Goal: Task Accomplishment & Management: Use online tool/utility

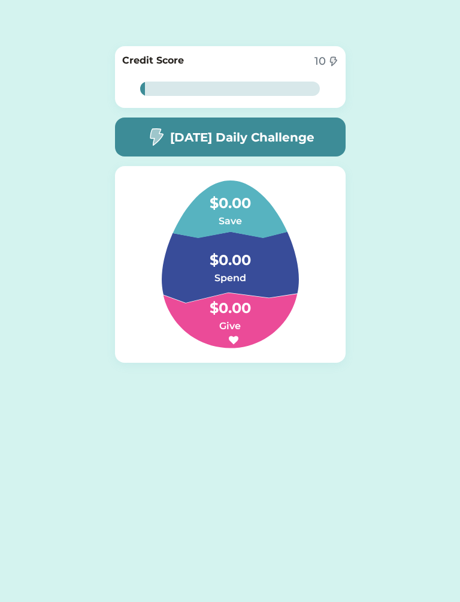
click at [438, 443] on div "1% 1% Credit Score 10 1% 1% [DATE] Daily Challenge $0.00 Save $0.00 Spend $0.00…" at bounding box center [230, 223] width 460 height 447
click at [284, 143] on h5 "[DATE] Daily Challenge" at bounding box center [242, 137] width 144 height 18
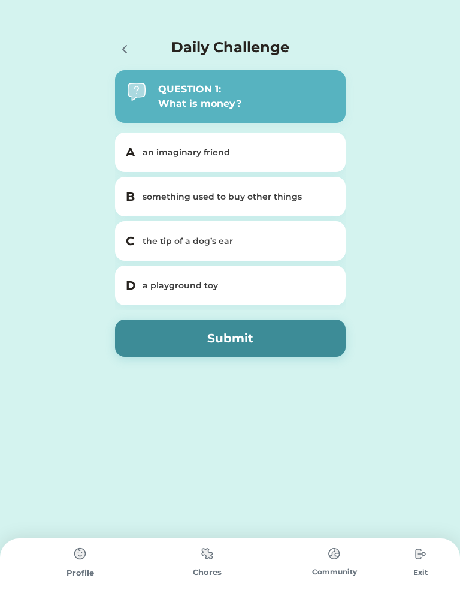
click at [106, 553] on div "Profile" at bounding box center [80, 570] width 127 height 64
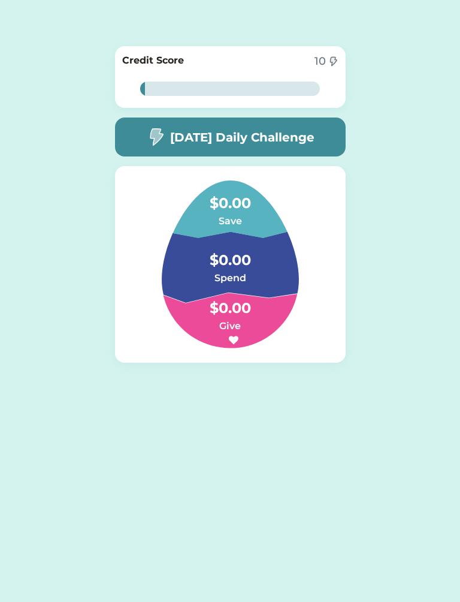
click at [432, 243] on div "Daily Challenge QUESTION 1: What is money? A an imaginary friend B something us…" at bounding box center [230, 223] width 460 height 447
click at [238, 276] on h6 "Spend" at bounding box center [230, 278] width 120 height 14
click at [247, 264] on h4 "$0.00" at bounding box center [230, 254] width 120 height 34
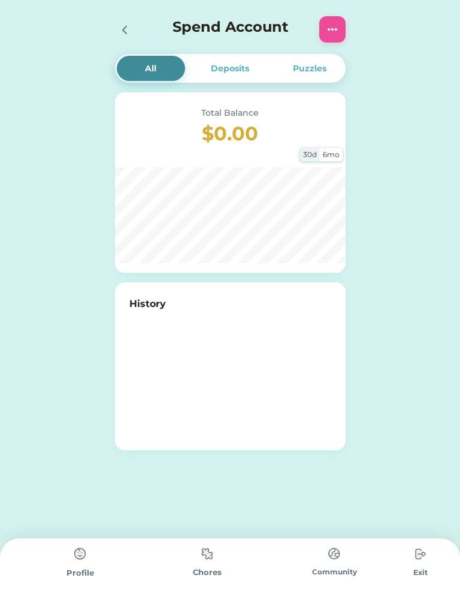
click at [210, 562] on img at bounding box center [207, 553] width 24 height 23
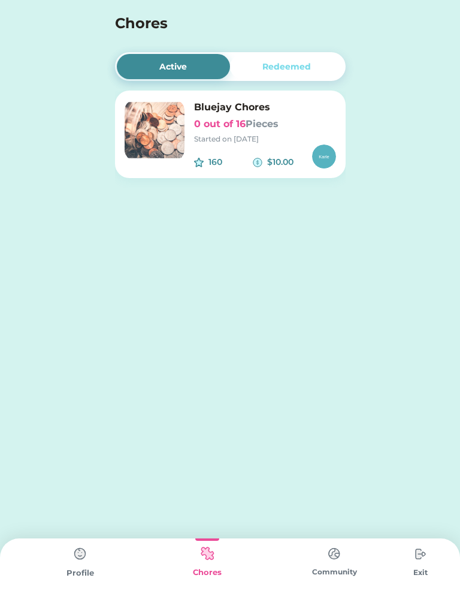
click at [165, 142] on img at bounding box center [155, 130] width 60 height 60
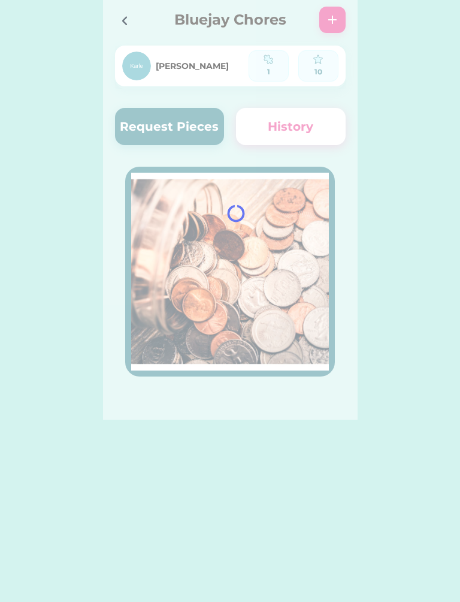
click at [286, 221] on div at bounding box center [230, 210] width 255 height 420
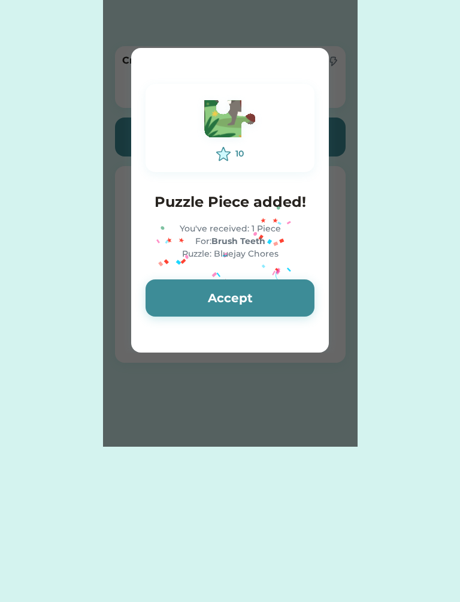
click at [269, 294] on button "Accept" at bounding box center [230, 297] width 169 height 37
click at [275, 297] on button "Accept" at bounding box center [230, 297] width 169 height 37
click at [273, 297] on button "Accept" at bounding box center [230, 297] width 169 height 37
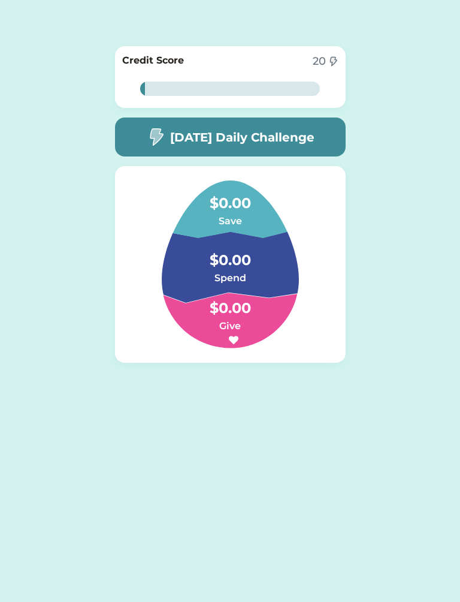
click at [247, 269] on h4 "$0.00" at bounding box center [230, 254] width 120 height 34
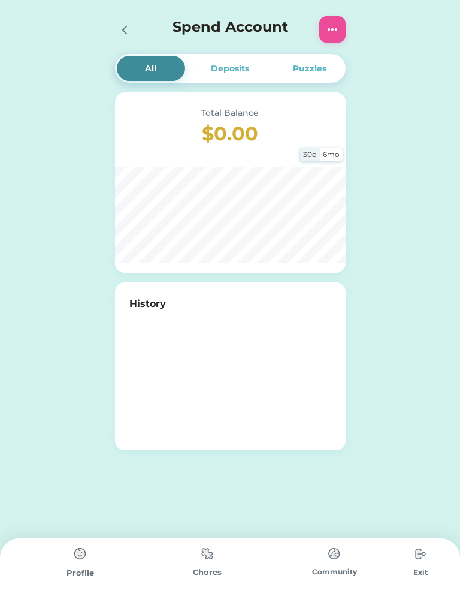
click at [212, 531] on div "[PERSON_NAME] Request Pieces Remove Piece History All Deposits Puzzles Total Ba…" at bounding box center [230, 301] width 460 height 602
click at [209, 565] on img at bounding box center [207, 553] width 24 height 23
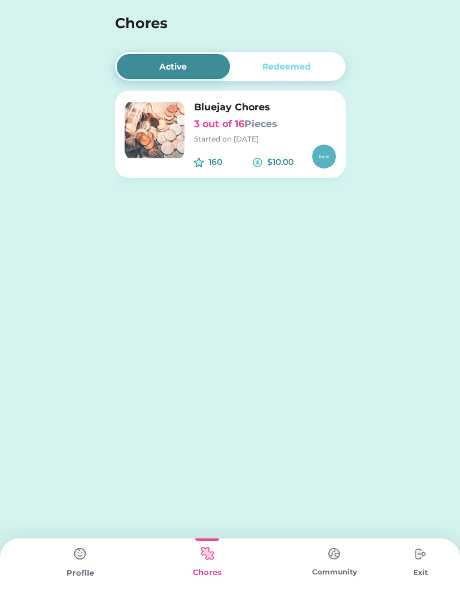
click at [170, 131] on img at bounding box center [155, 130] width 60 height 60
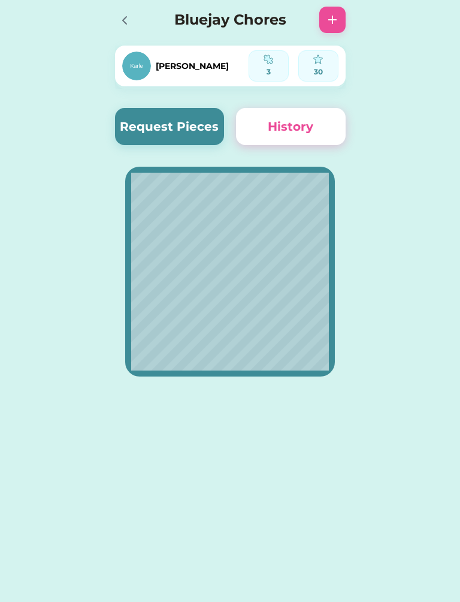
click at [194, 137] on button "Request Pieces" at bounding box center [170, 126] width 110 height 37
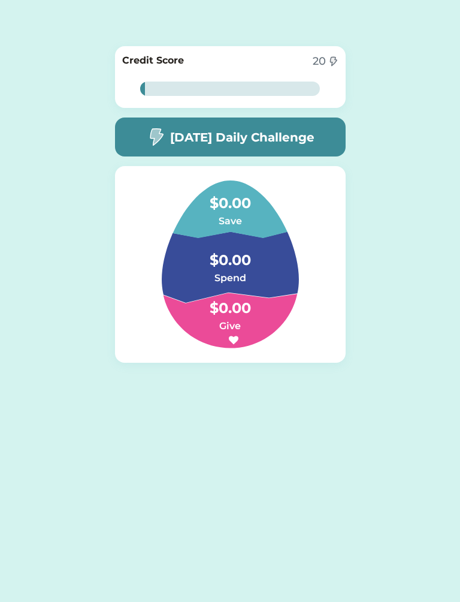
click at [374, 398] on div "Karle Request Pieces Remove Piece History 2% 2% Credit Score 20 2% 2% Today’s D…" at bounding box center [230, 223] width 460 height 447
click at [284, 73] on div "Credit Score 20 2% 2%" at bounding box center [230, 77] width 231 height 62
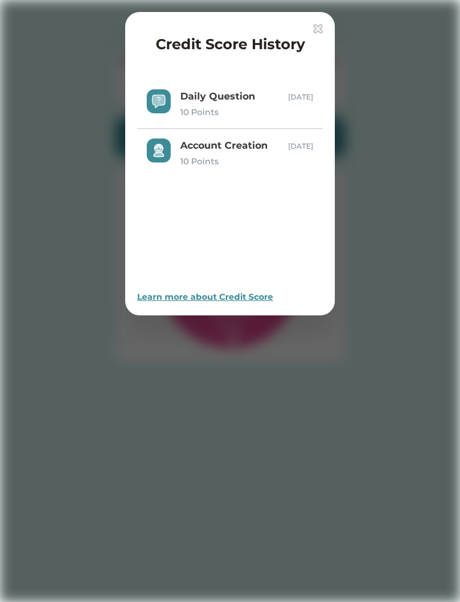
click at [318, 31] on img at bounding box center [319, 29] width 10 height 10
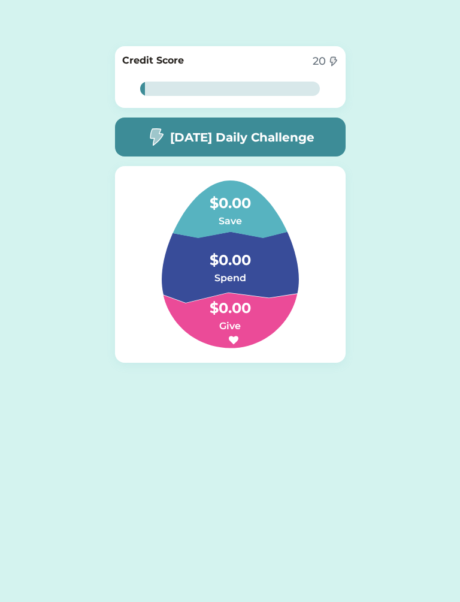
click at [254, 308] on h4 "$0.00" at bounding box center [230, 302] width 120 height 34
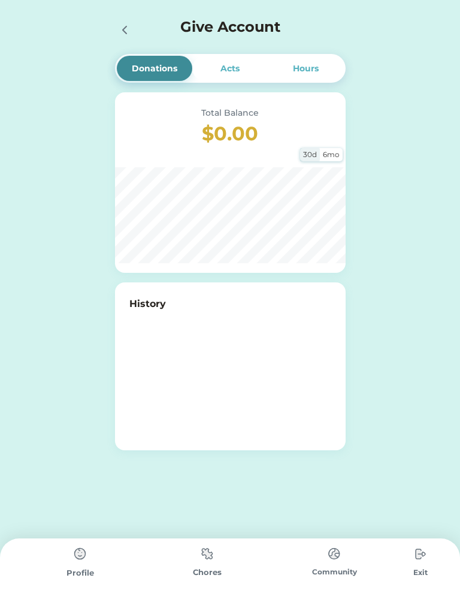
click at [218, 565] on img at bounding box center [207, 553] width 24 height 23
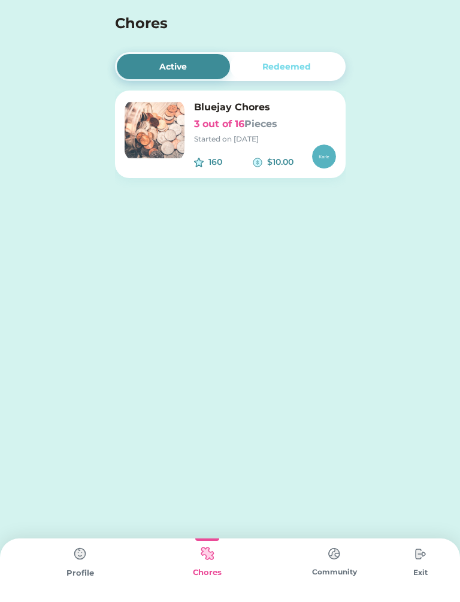
click at [305, 136] on div "Started on 8/14/25" at bounding box center [265, 139] width 142 height 11
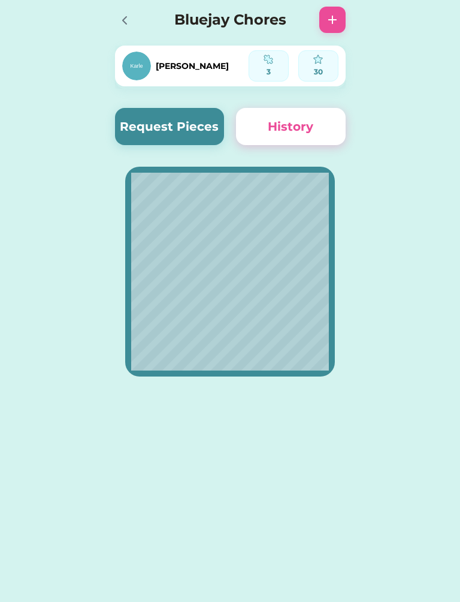
click at [208, 128] on button "Request Pieces" at bounding box center [170, 126] width 110 height 37
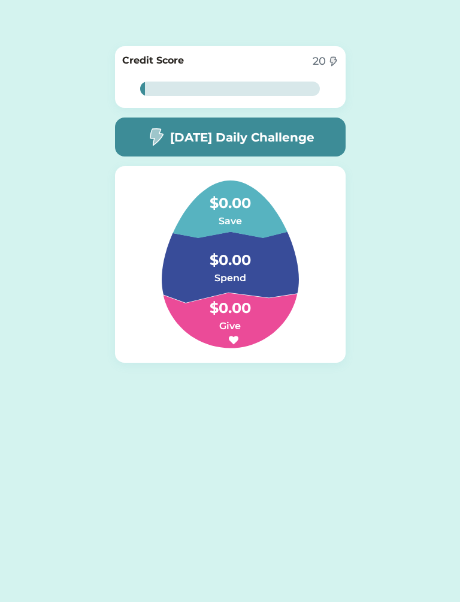
click at [240, 251] on h4 "$0.00" at bounding box center [230, 254] width 120 height 34
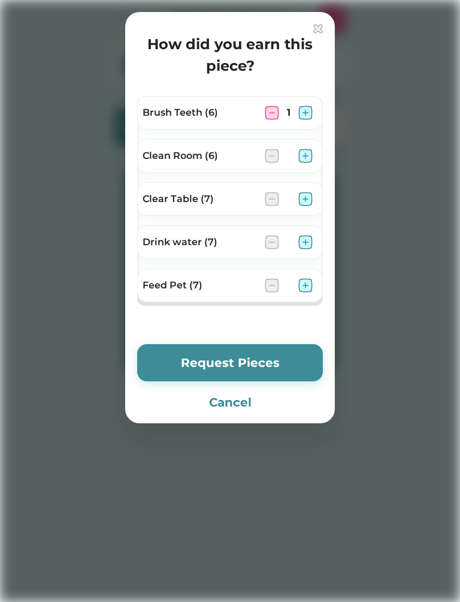
scroll to position [-1, 0]
click at [252, 366] on button "Request Pieces" at bounding box center [230, 362] width 186 height 37
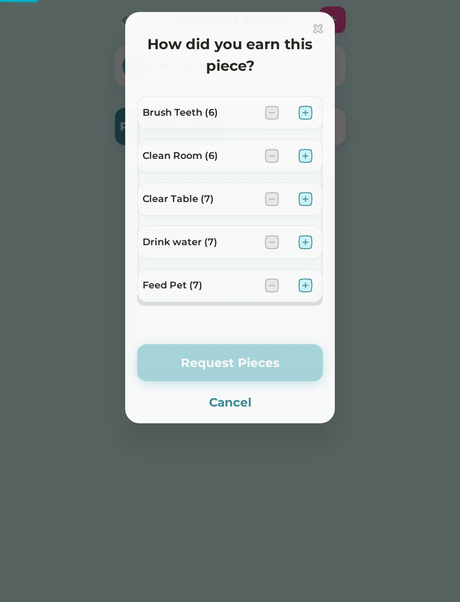
scroll to position [0, 0]
